Goal: Transaction & Acquisition: Purchase product/service

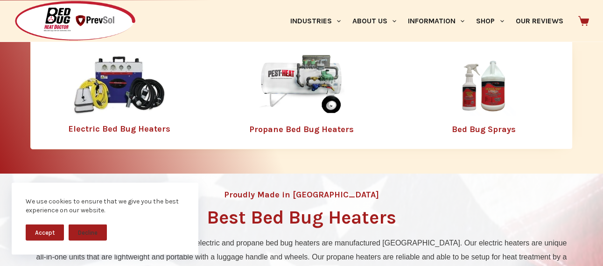
scroll to position [278, 0]
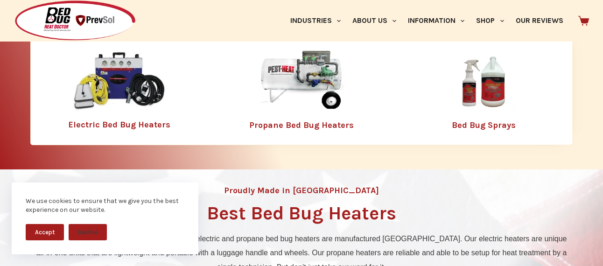
click at [141, 91] on img at bounding box center [119, 81] width 93 height 60
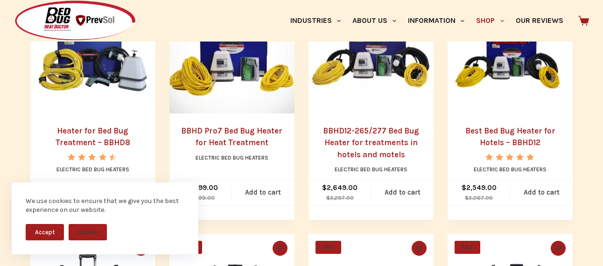
scroll to position [309, 0]
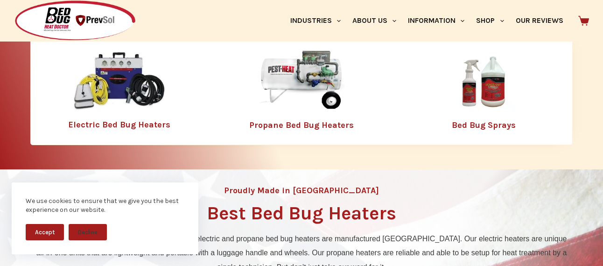
click at [312, 74] on img at bounding box center [301, 81] width 121 height 61
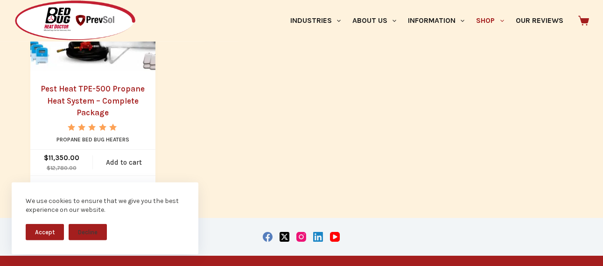
scroll to position [809, 0]
